Goal: Transaction & Acquisition: Purchase product/service

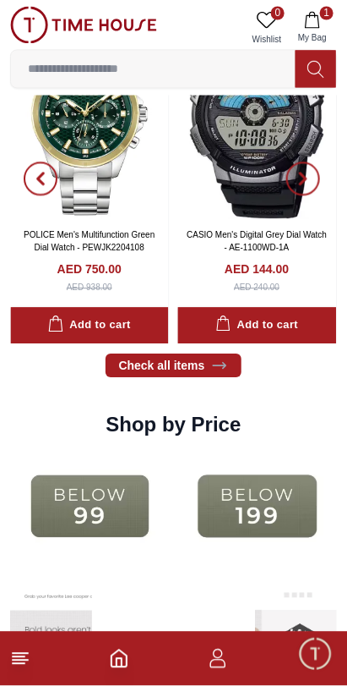
scroll to position [2023, 0]
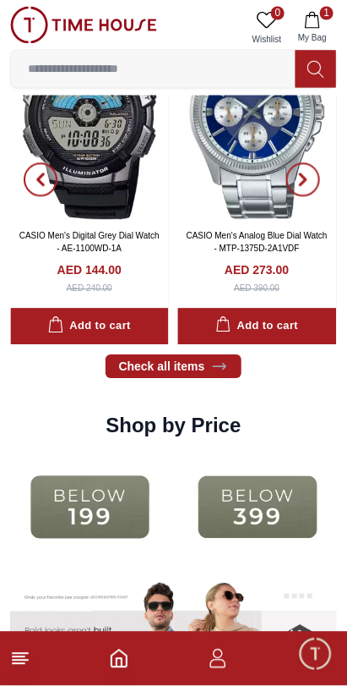
click at [126, 521] on img at bounding box center [90, 508] width 160 height 102
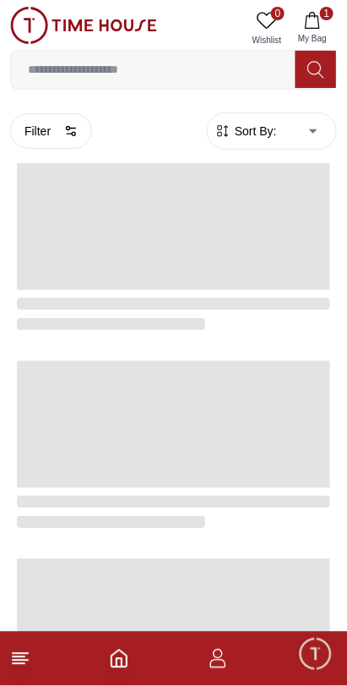
click at [112, 512] on div at bounding box center [174, 510] width 314 height 44
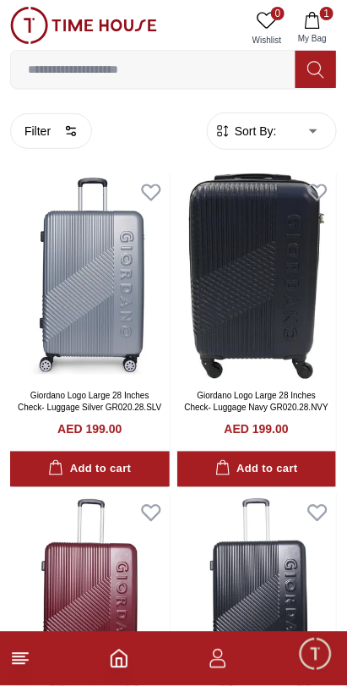
scroll to position [2023, 0]
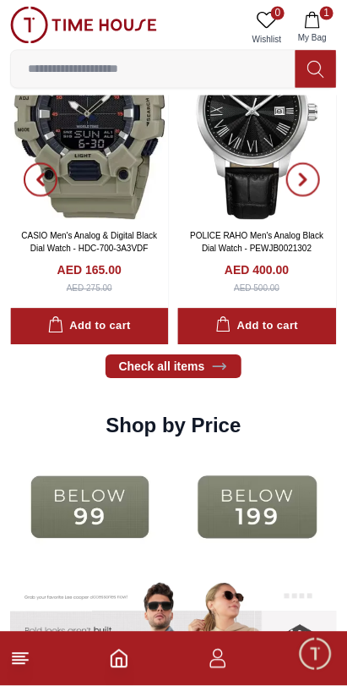
click at [112, 517] on img at bounding box center [90, 508] width 160 height 102
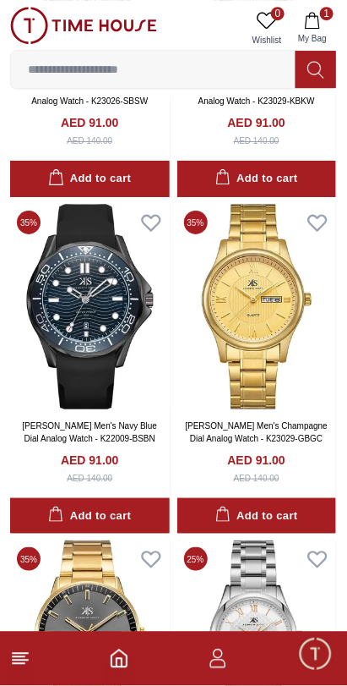
scroll to position [8761, 0]
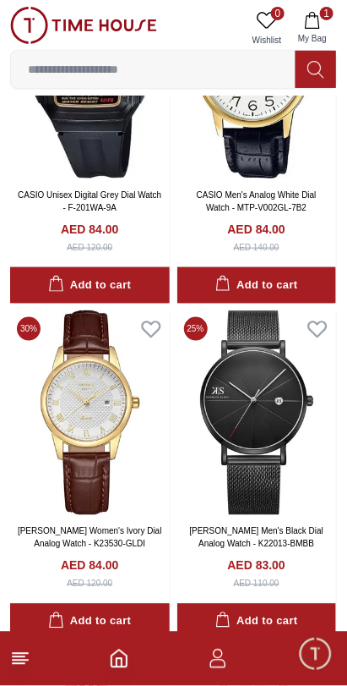
scroll to position [13067, 0]
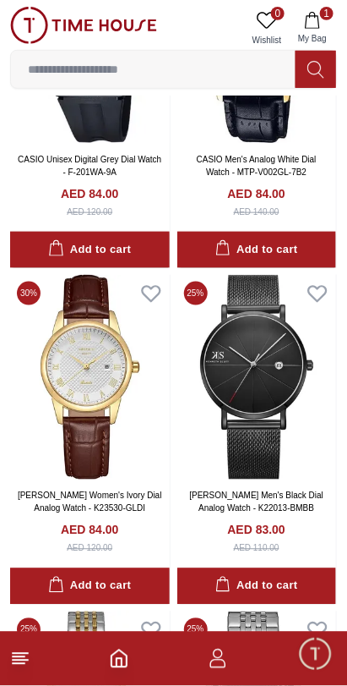
click at [220, 664] on icon "button" at bounding box center [218, 658] width 20 height 20
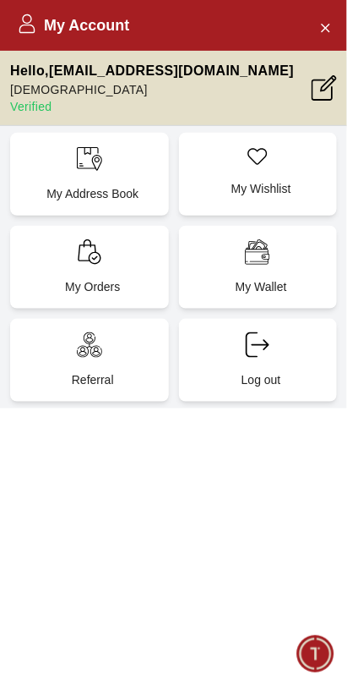
click at [232, 670] on div "My Account Hello , [EMAIL_ADDRESS][DOMAIN_NAME] [PERSON_NAME] Verified My Addre…" at bounding box center [173, 343] width 347 height 686
click at [232, 666] on div "My Account Hello , [EMAIL_ADDRESS][DOMAIN_NAME] [PERSON_NAME] Verified My Addre…" at bounding box center [173, 343] width 347 height 686
click at [316, 21] on button "Close Account" at bounding box center [325, 27] width 27 height 27
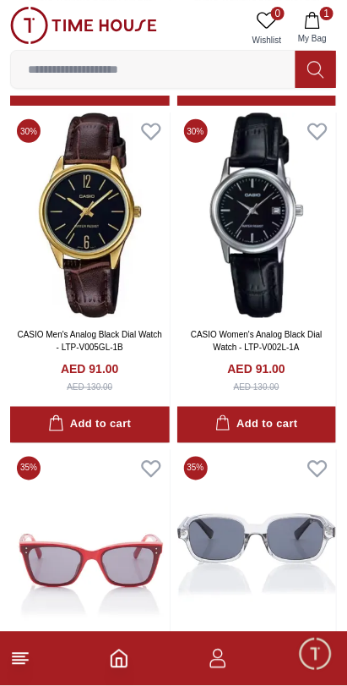
click at [119, 664] on icon "Home" at bounding box center [119, 658] width 20 height 20
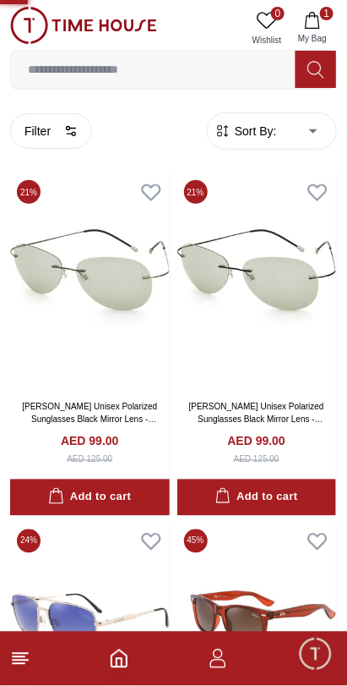
click at [123, 681] on footer "1" at bounding box center [173, 659] width 347 height 54
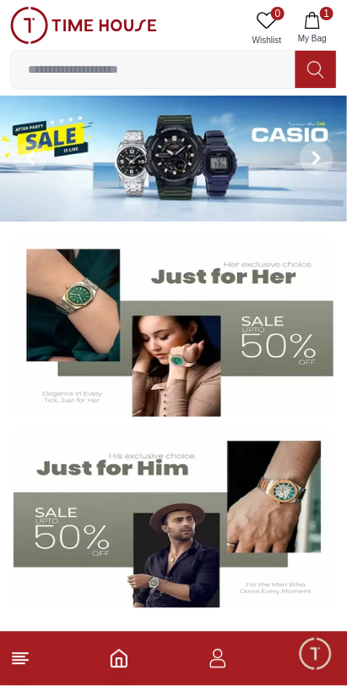
click at [118, 664] on icon "Home" at bounding box center [119, 658] width 20 height 20
click at [118, 665] on icon "Home" at bounding box center [119, 658] width 20 height 20
click at [122, 668] on icon "Home" at bounding box center [119, 658] width 20 height 20
click at [203, 156] on img at bounding box center [173, 159] width 347 height 126
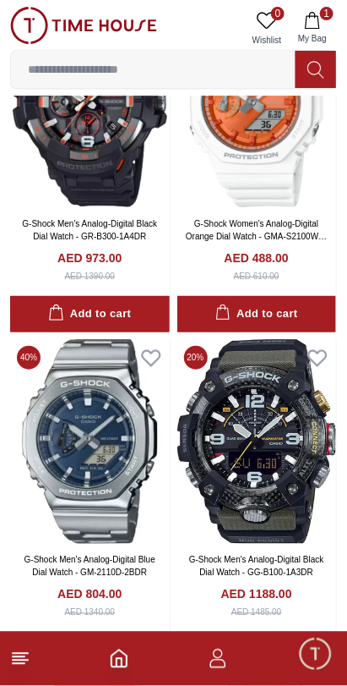
scroll to position [2333, 0]
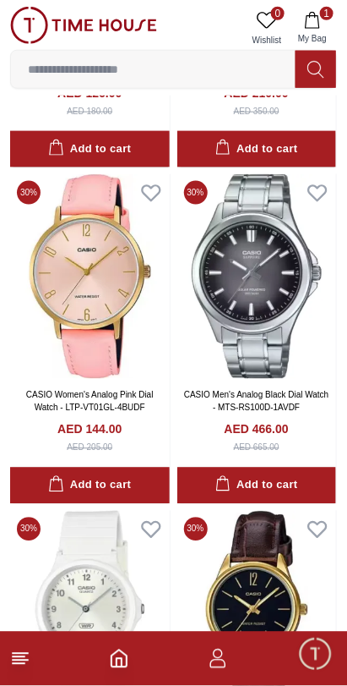
scroll to position [5864, 0]
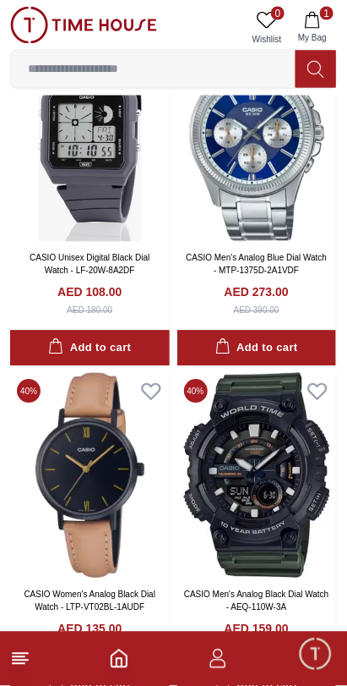
scroll to position [7685, 0]
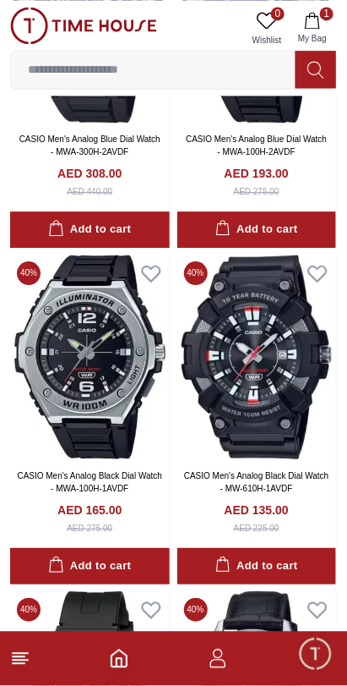
scroll to position [11843, 0]
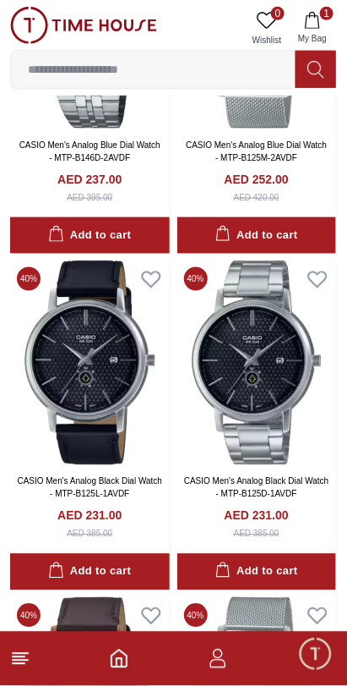
scroll to position [15541, 0]
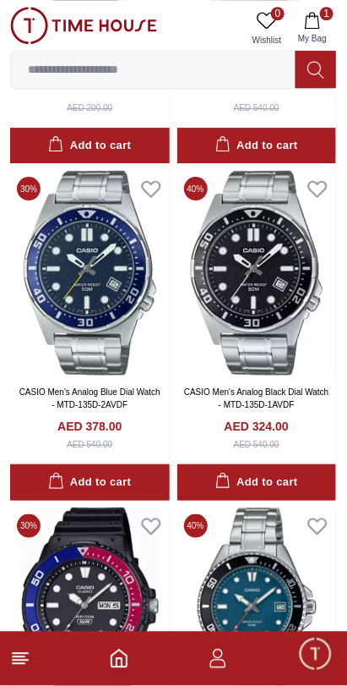
scroll to position [17655, 0]
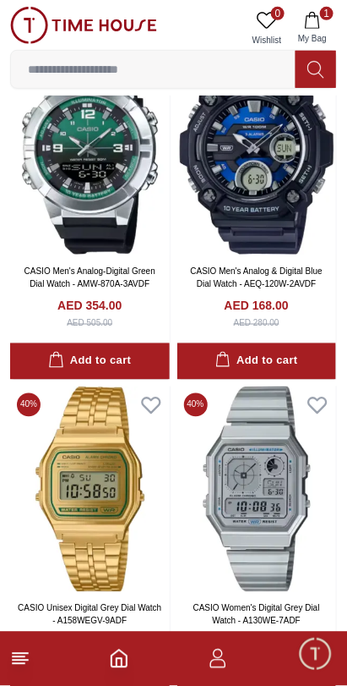
scroll to position [22826, 0]
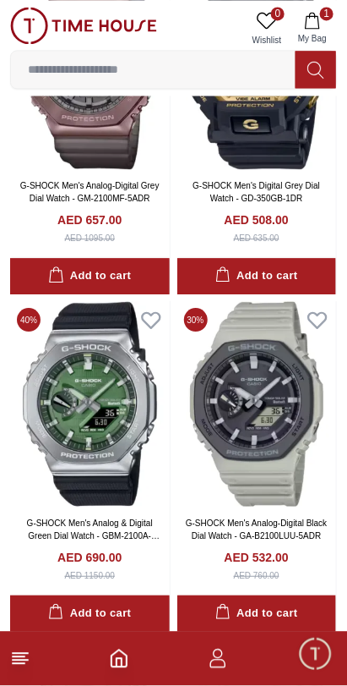
scroll to position [25602, 0]
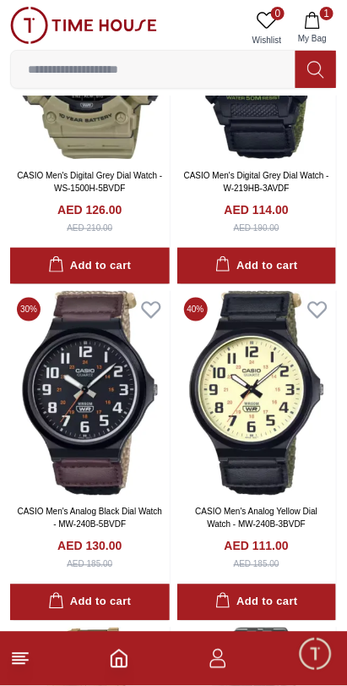
scroll to position [27633, 0]
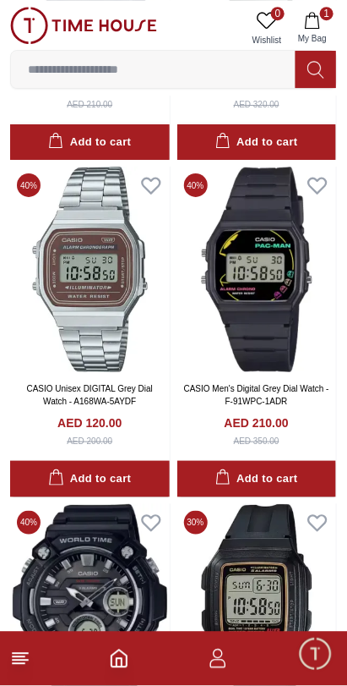
scroll to position [33143, 0]
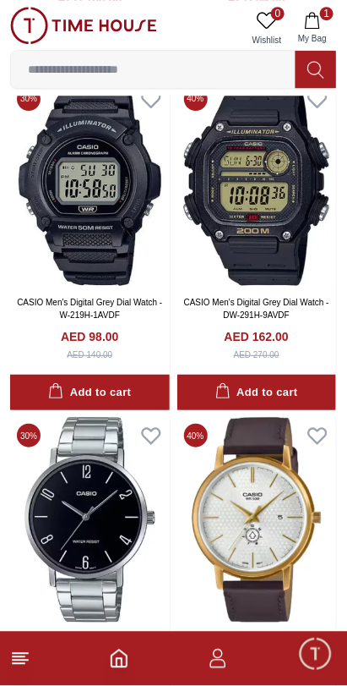
scroll to position [33906, 0]
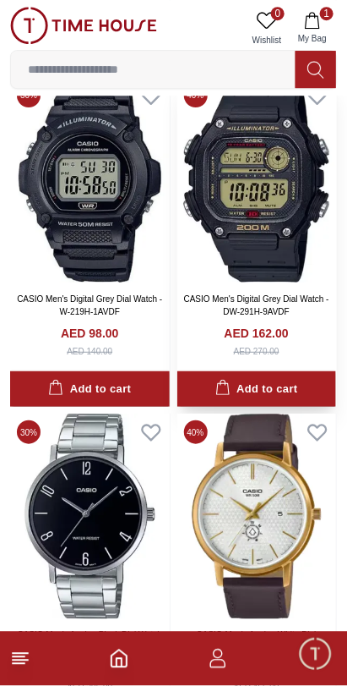
click at [262, 275] on img at bounding box center [258, 179] width 160 height 205
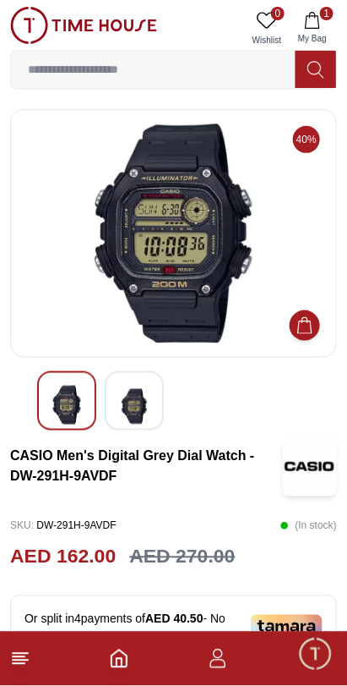
click at [134, 398] on img at bounding box center [134, 406] width 30 height 41
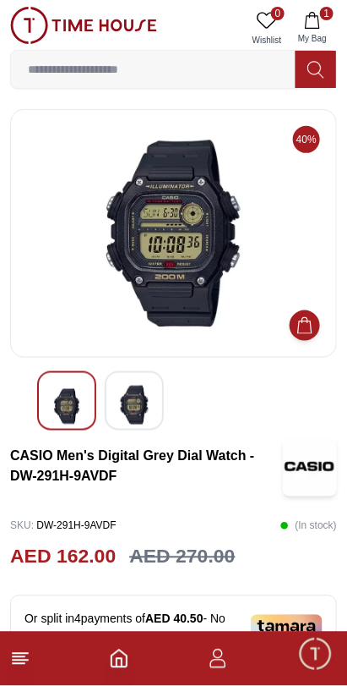
click at [136, 400] on img at bounding box center [134, 405] width 30 height 39
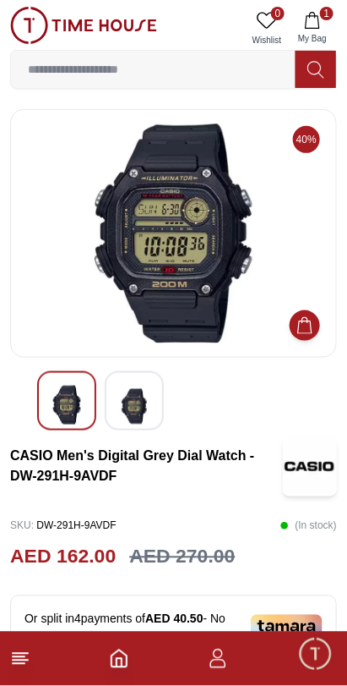
click at [137, 400] on img at bounding box center [134, 406] width 30 height 41
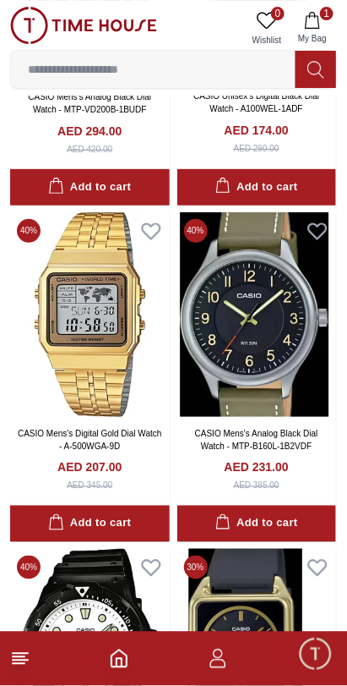
scroll to position [36467, 0]
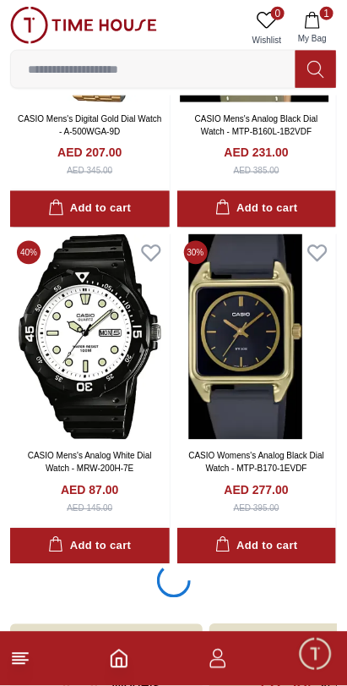
scroll to position [36942, 0]
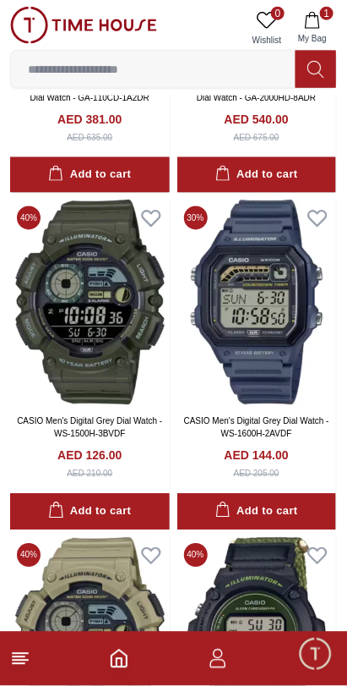
scroll to position [27048, 0]
click at [80, 309] on img at bounding box center [90, 302] width 160 height 205
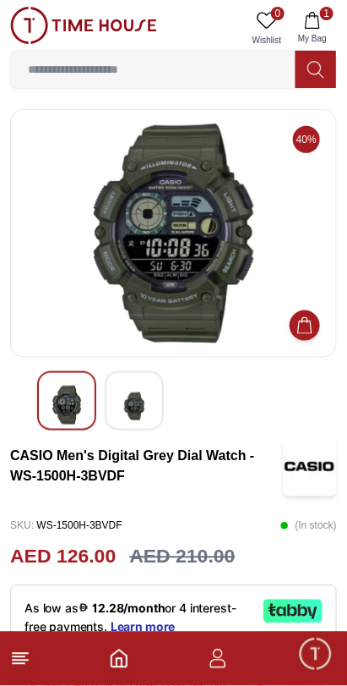
click at [125, 402] on img at bounding box center [134, 406] width 30 height 41
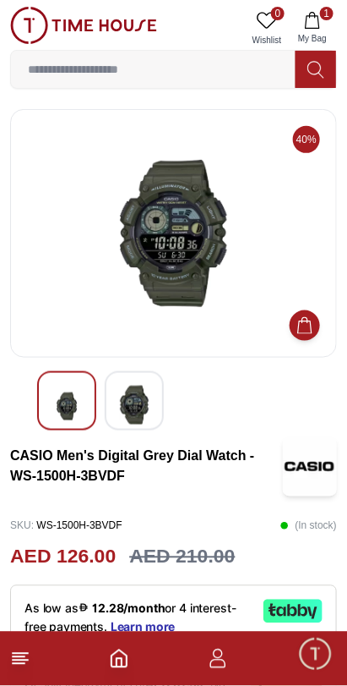
click at [134, 397] on img at bounding box center [134, 405] width 30 height 39
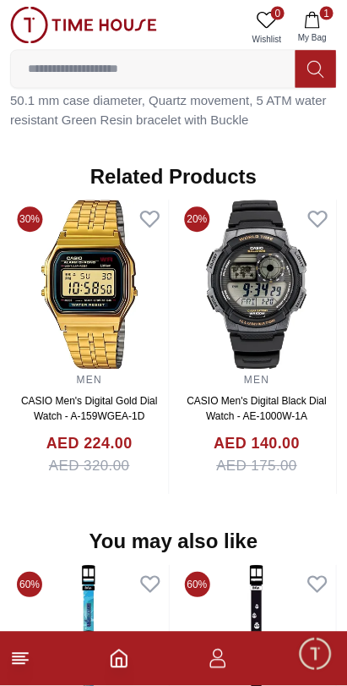
scroll to position [1198, 0]
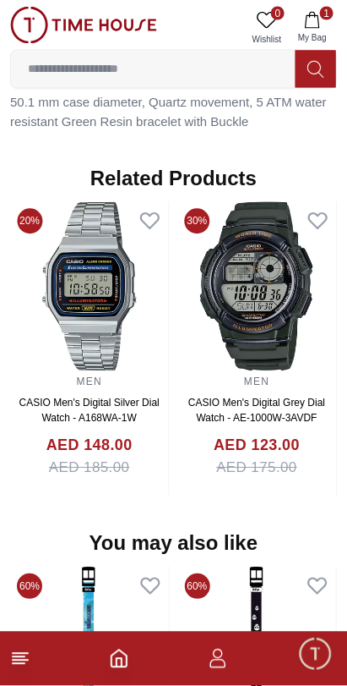
click at [142, 308] on img at bounding box center [89, 286] width 159 height 169
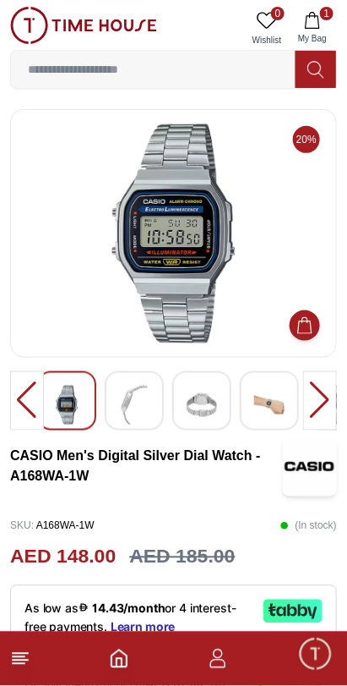
click at [140, 402] on img at bounding box center [134, 405] width 30 height 39
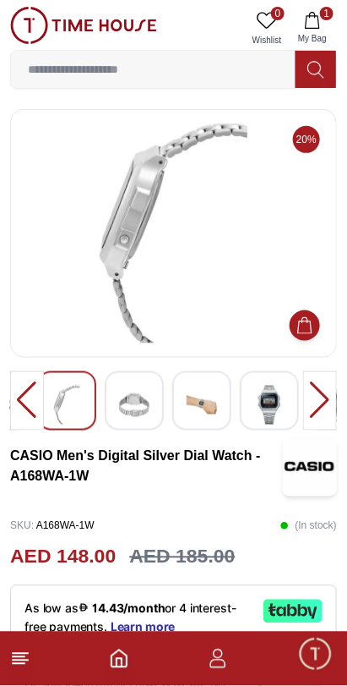
click at [145, 405] on img at bounding box center [134, 405] width 30 height 39
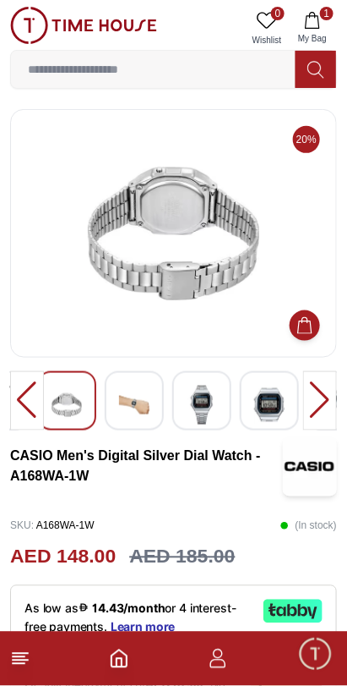
click at [138, 402] on img at bounding box center [134, 405] width 30 height 39
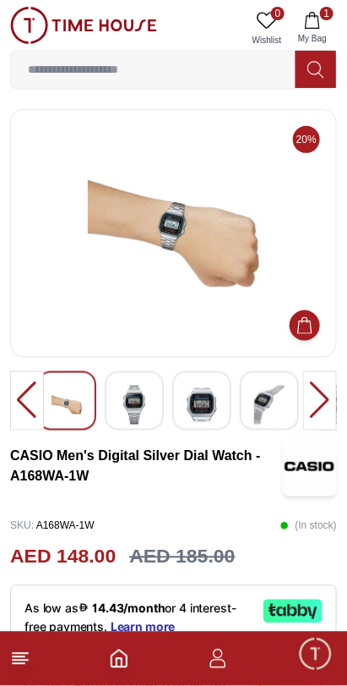
click at [137, 411] on img at bounding box center [134, 405] width 30 height 39
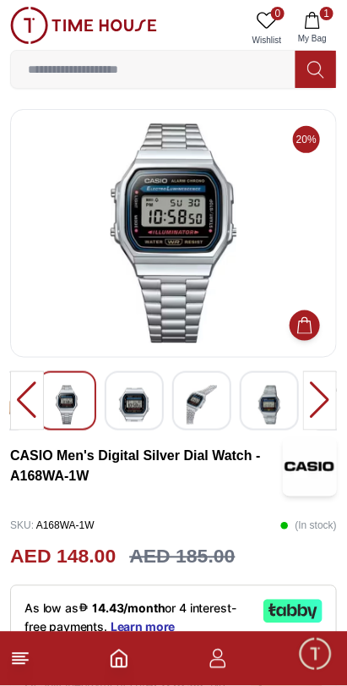
click at [137, 409] on img at bounding box center [134, 405] width 30 height 39
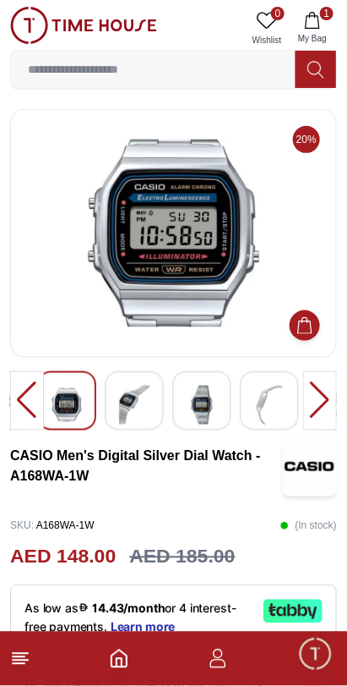
click at [132, 409] on img at bounding box center [134, 405] width 30 height 39
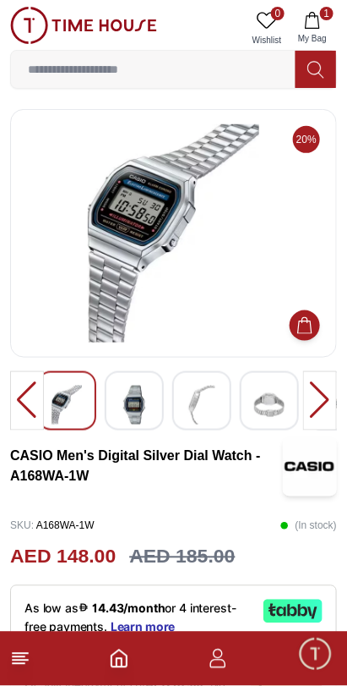
click at [209, 403] on img at bounding box center [202, 405] width 30 height 39
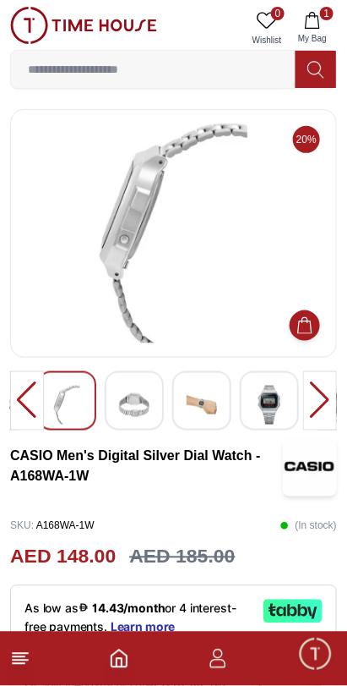
click at [266, 413] on img at bounding box center [269, 405] width 30 height 39
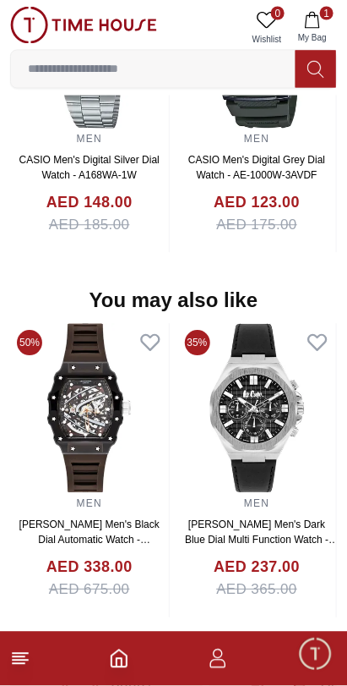
scroll to position [2015, 0]
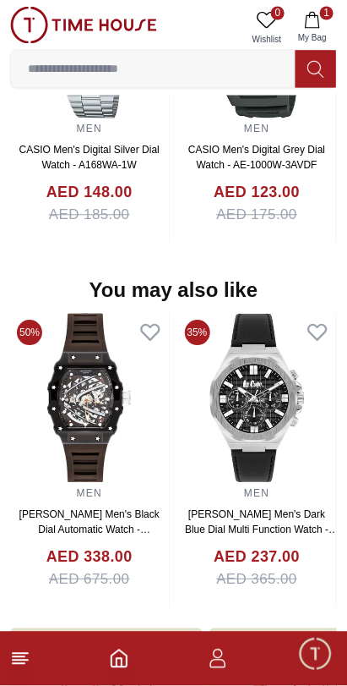
click at [152, 417] on img at bounding box center [89, 398] width 159 height 169
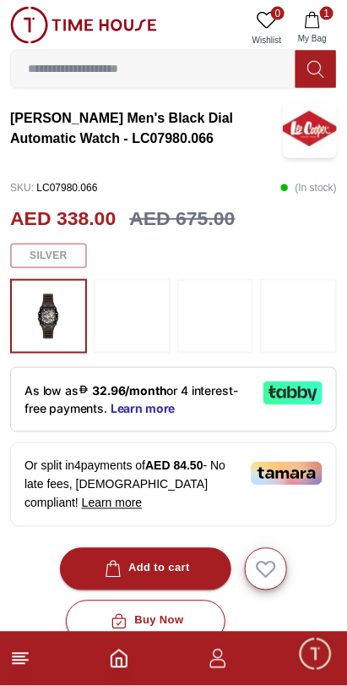
scroll to position [339, 0]
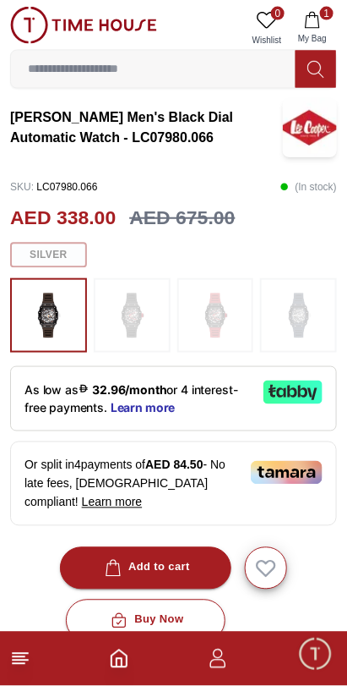
click at [227, 319] on img at bounding box center [215, 315] width 42 height 57
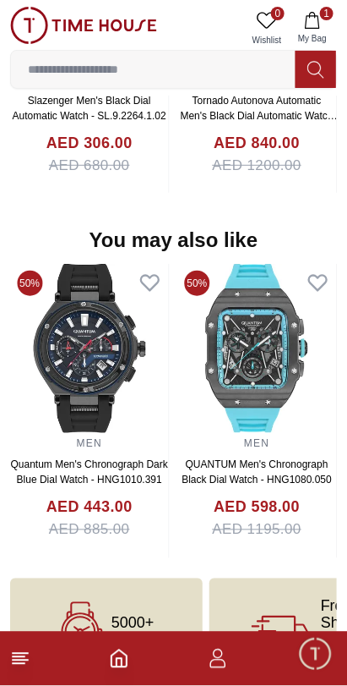
scroll to position [1684, 0]
